Goal: Task Accomplishment & Management: Use online tool/utility

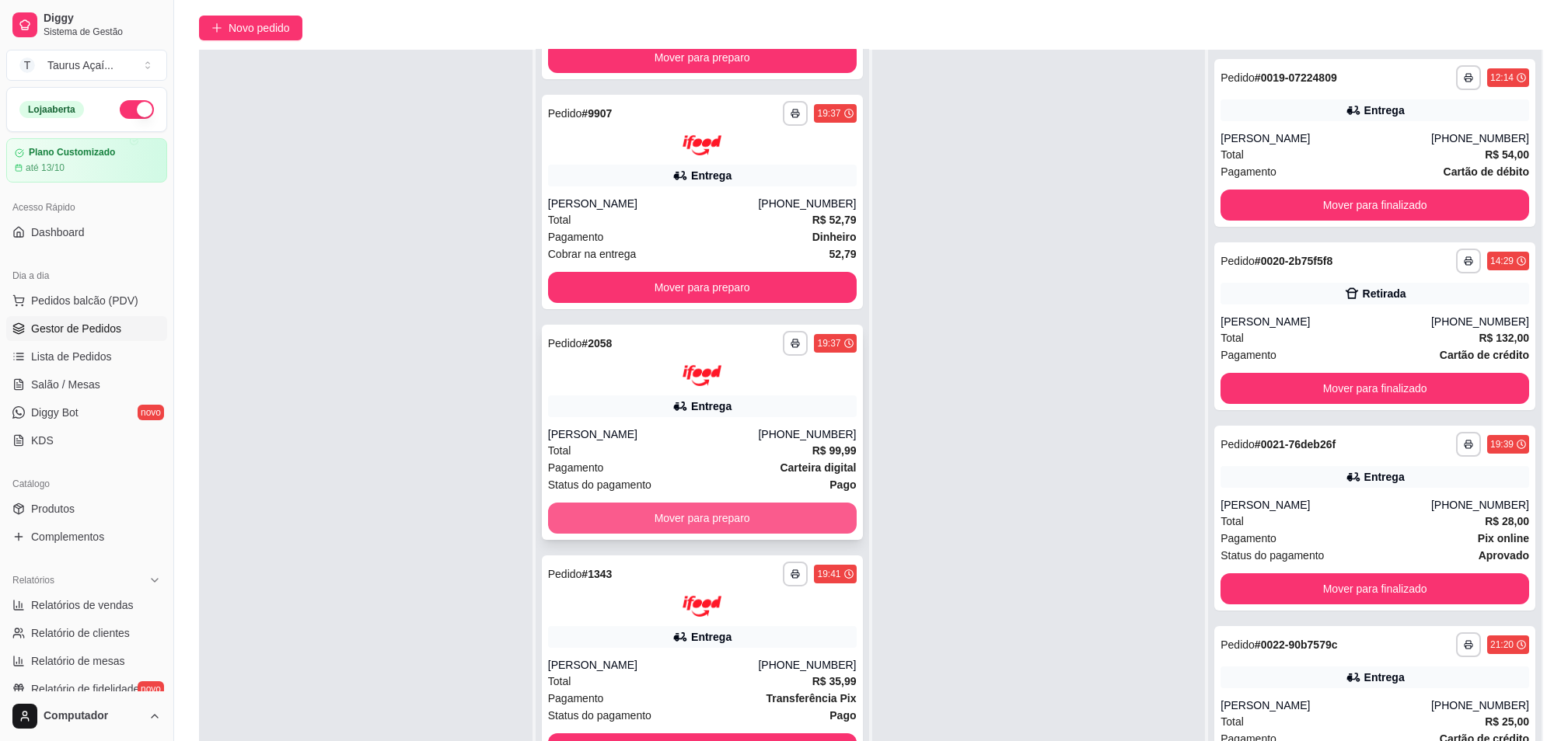
scroll to position [237, 0]
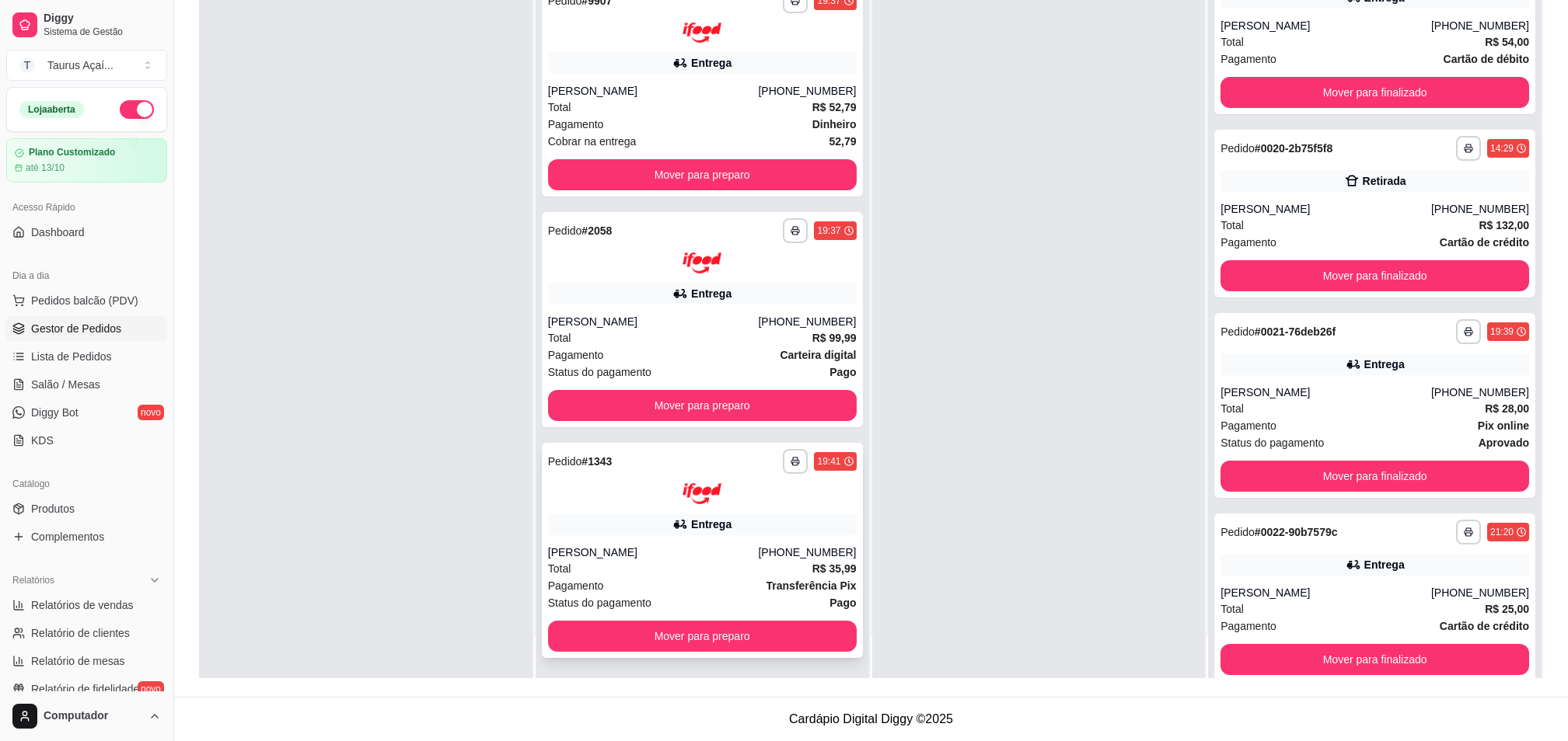
click at [622, 542] on div "**********" at bounding box center [702, 551] width 321 height 215
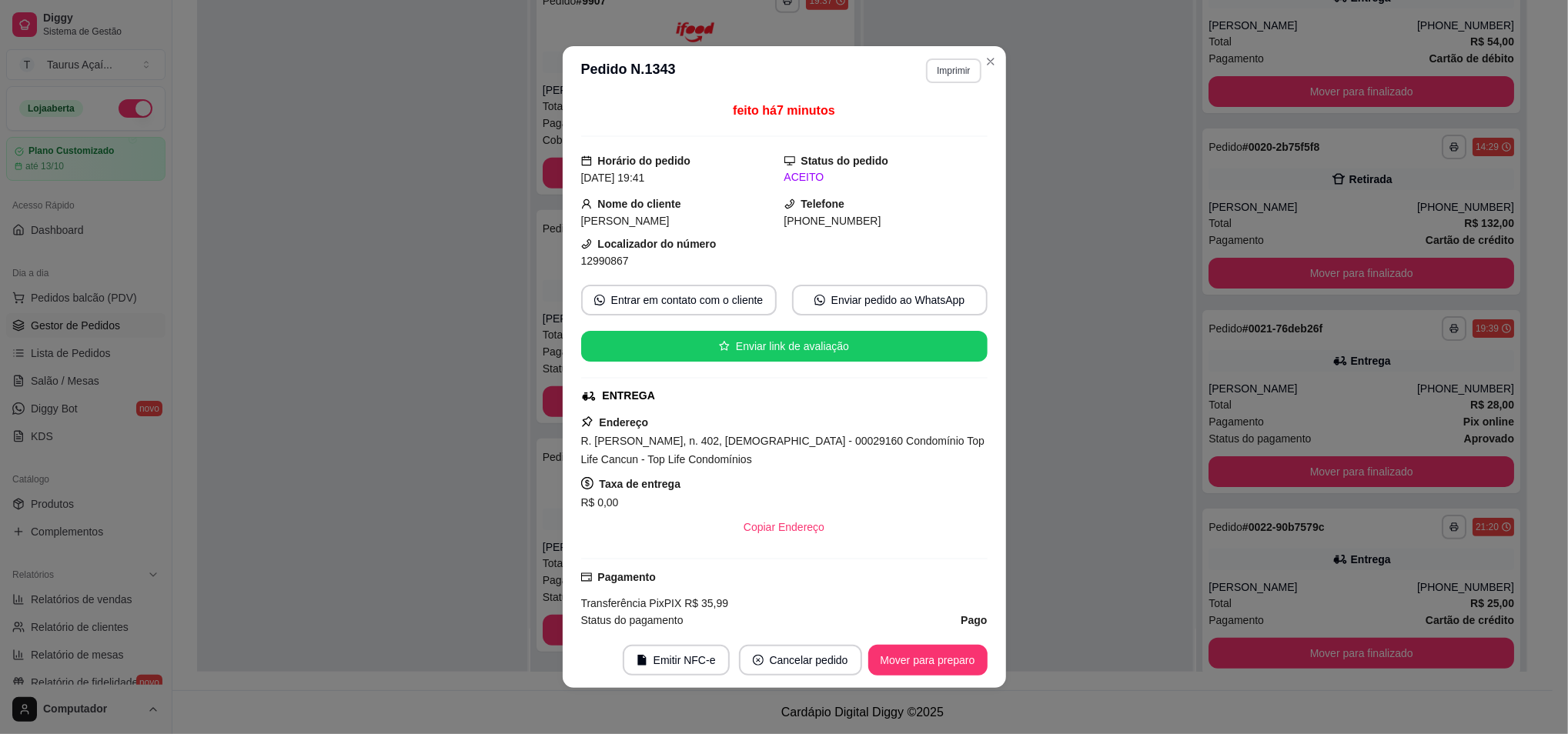
click at [934, 65] on button "Imprimir" at bounding box center [953, 71] width 55 height 25
click at [925, 128] on button "IMPRESSORA" at bounding box center [919, 125] width 107 height 24
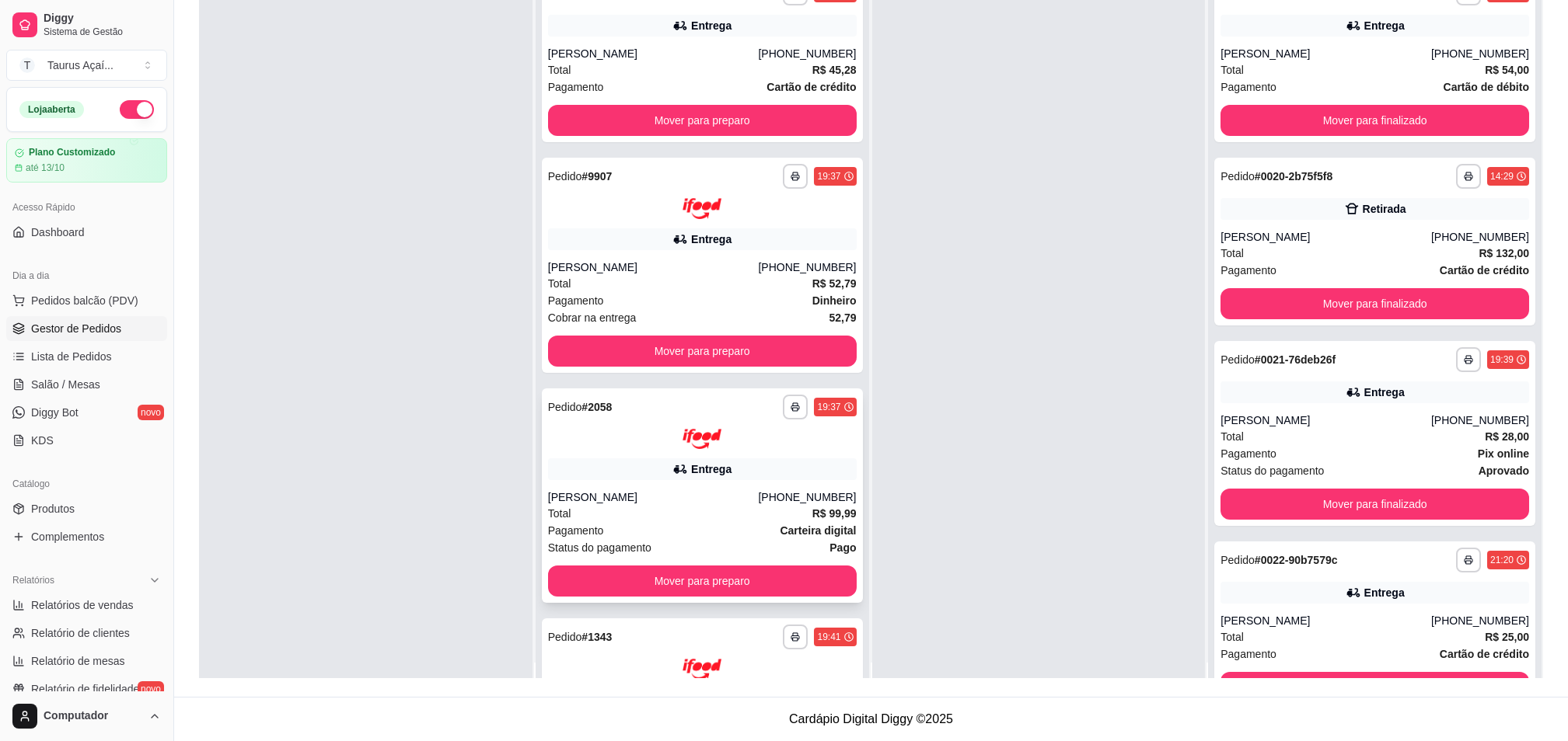
scroll to position [0, 0]
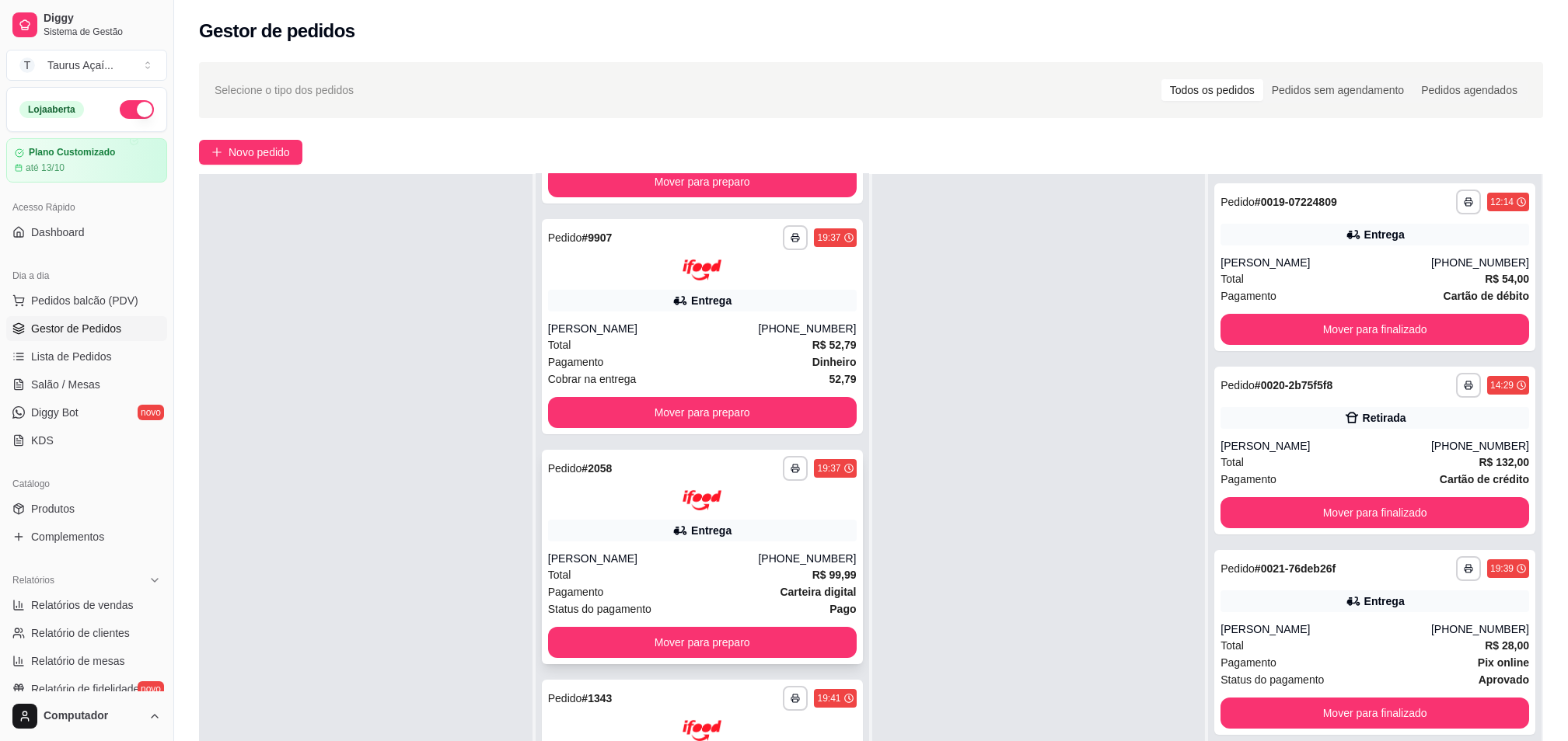
scroll to position [237, 0]
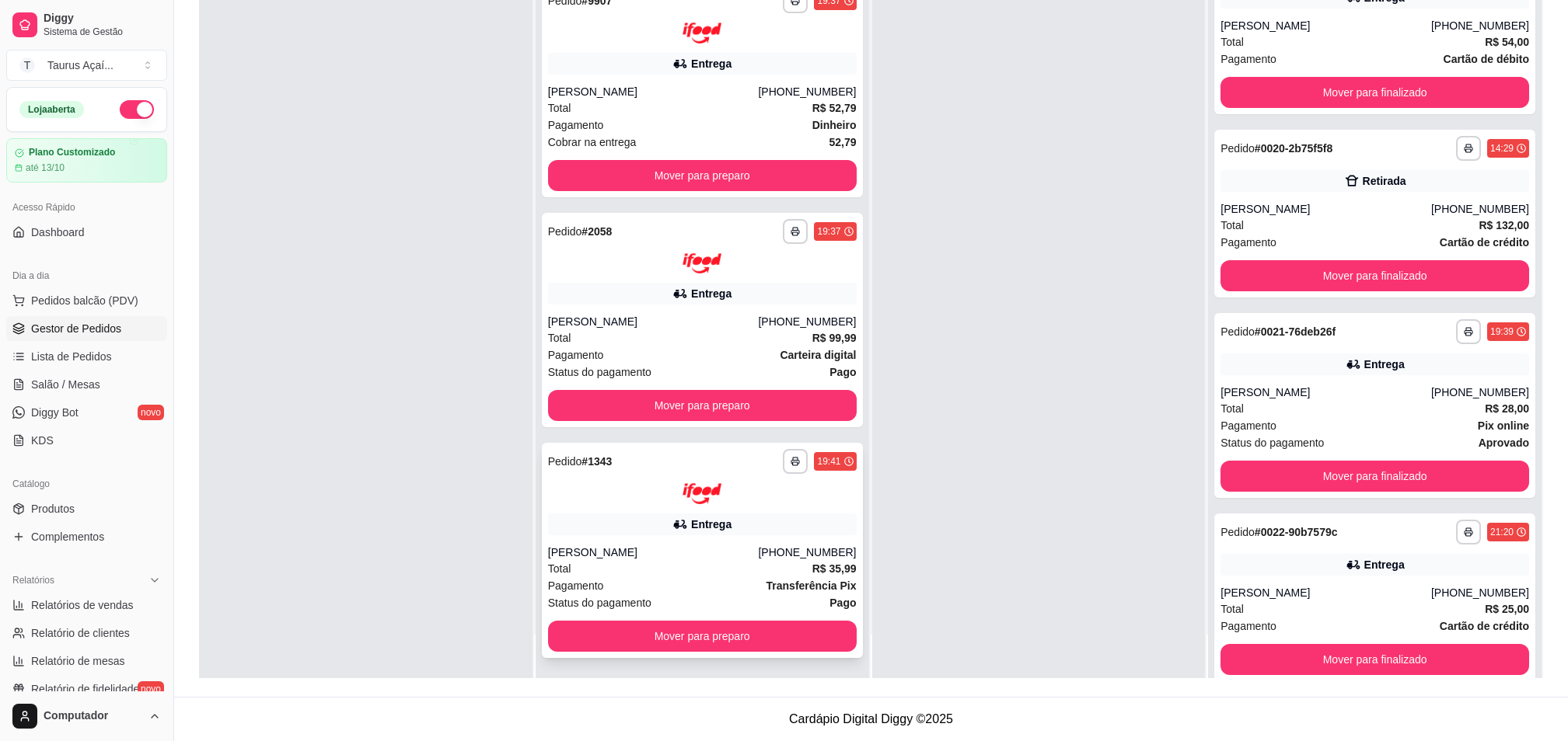
click at [612, 555] on div "[PERSON_NAME]" at bounding box center [654, 552] width 210 height 16
